Goal: Task Accomplishment & Management: Use online tool/utility

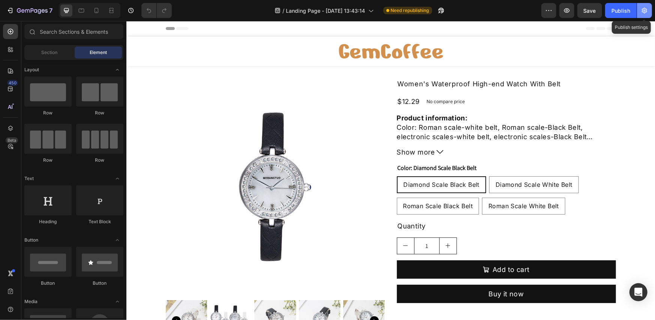
click at [641, 12] on icon "button" at bounding box center [645, 11] width 8 height 8
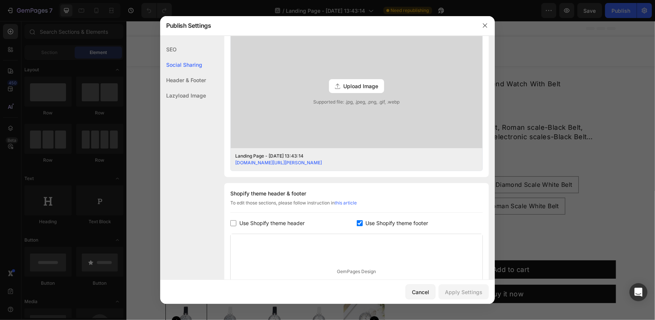
scroll to position [202, 0]
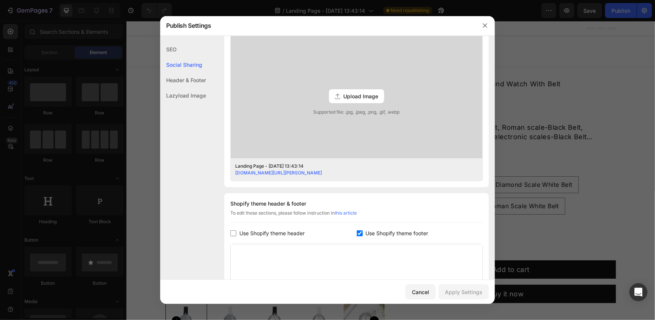
click at [369, 233] on span "Use Shopify theme footer" at bounding box center [397, 233] width 63 height 9
checkbox input "false"
click at [484, 26] on icon "button" at bounding box center [485, 26] width 6 height 6
